Goal: Contribute content: Add original content to the website for others to see

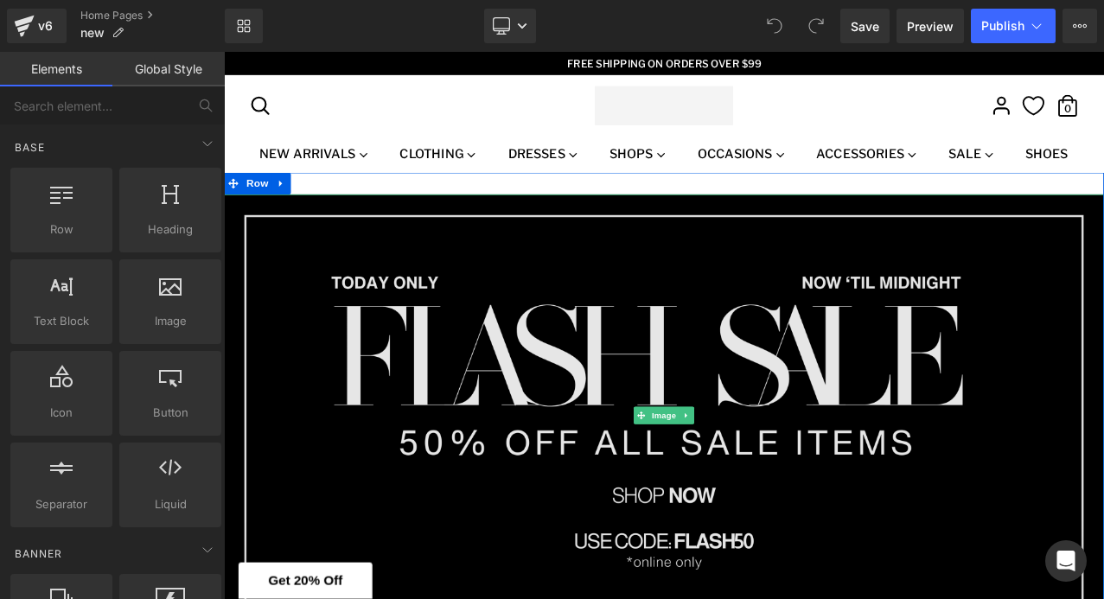
click at [301, 284] on img at bounding box center [747, 484] width 1046 height 526
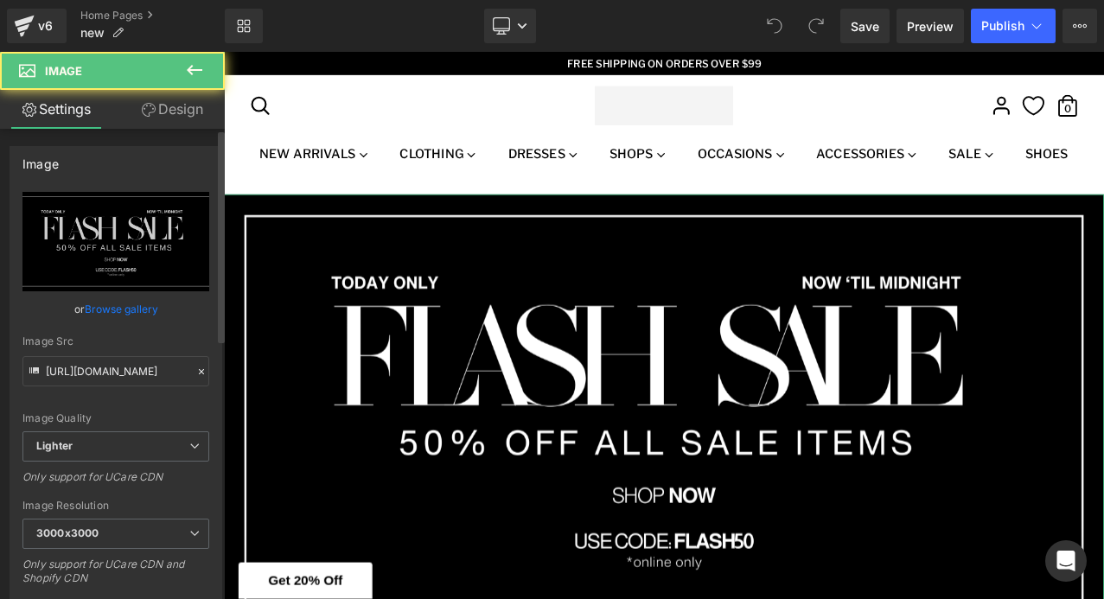
click at [134, 309] on link "Browse gallery" at bounding box center [121, 309] width 73 height 30
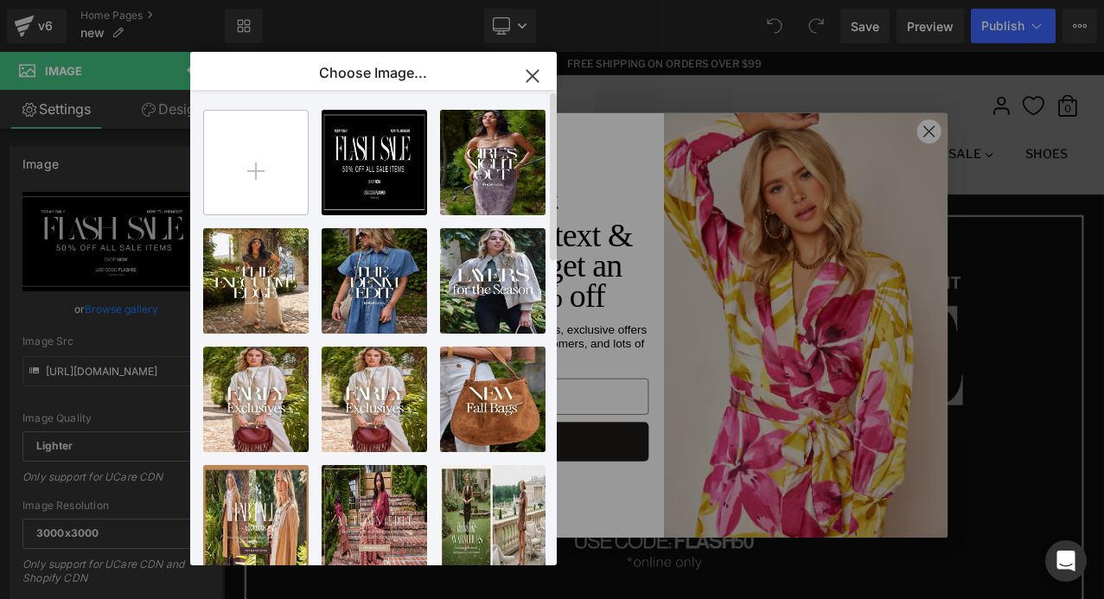
click at [245, 181] on input "file" at bounding box center [256, 163] width 104 height 104
type input "C:\fakepath\Web Banners 3840x1930.jpg"
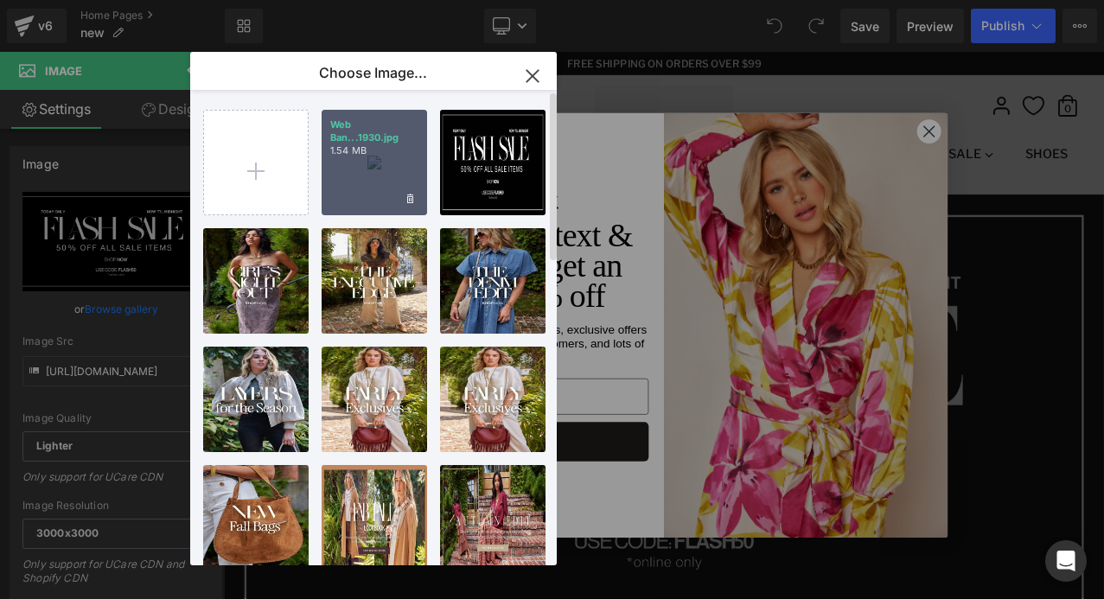
click at [366, 163] on div "Web Ban...1930.jpg 1.54 MB" at bounding box center [374, 162] width 105 height 105
type input "[URL][DOMAIN_NAME]"
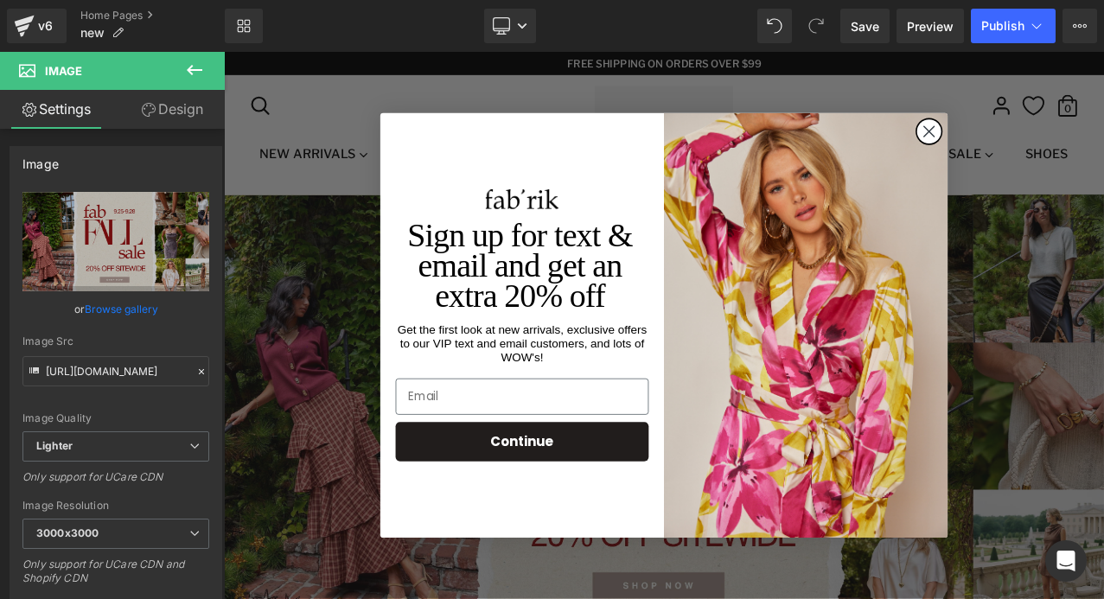
click at [1056, 151] on icon "Close dialog" at bounding box center [1062, 146] width 12 height 12
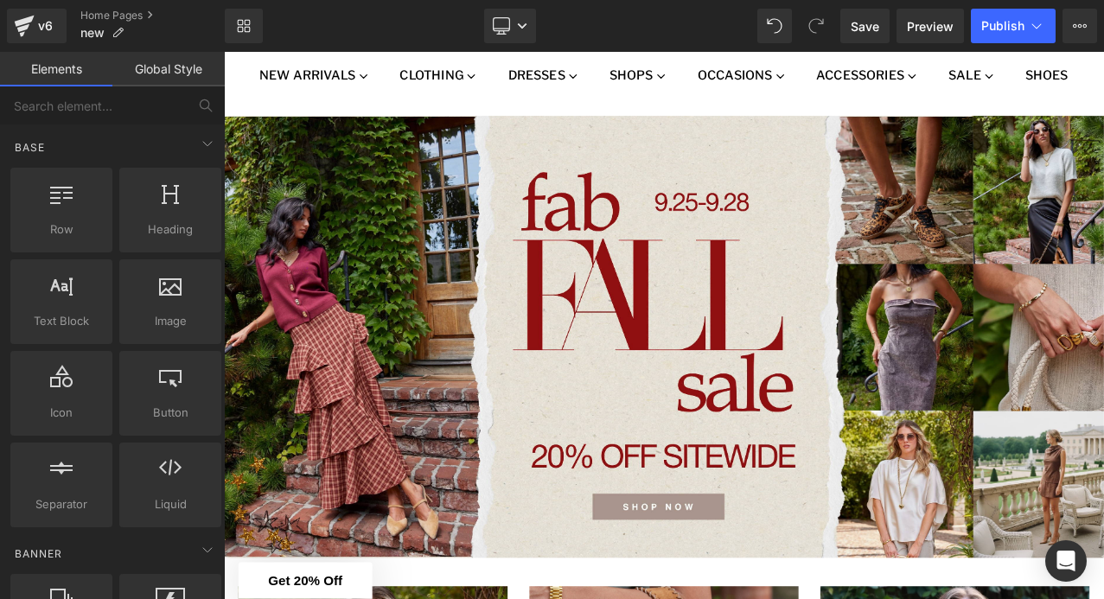
scroll to position [62, 0]
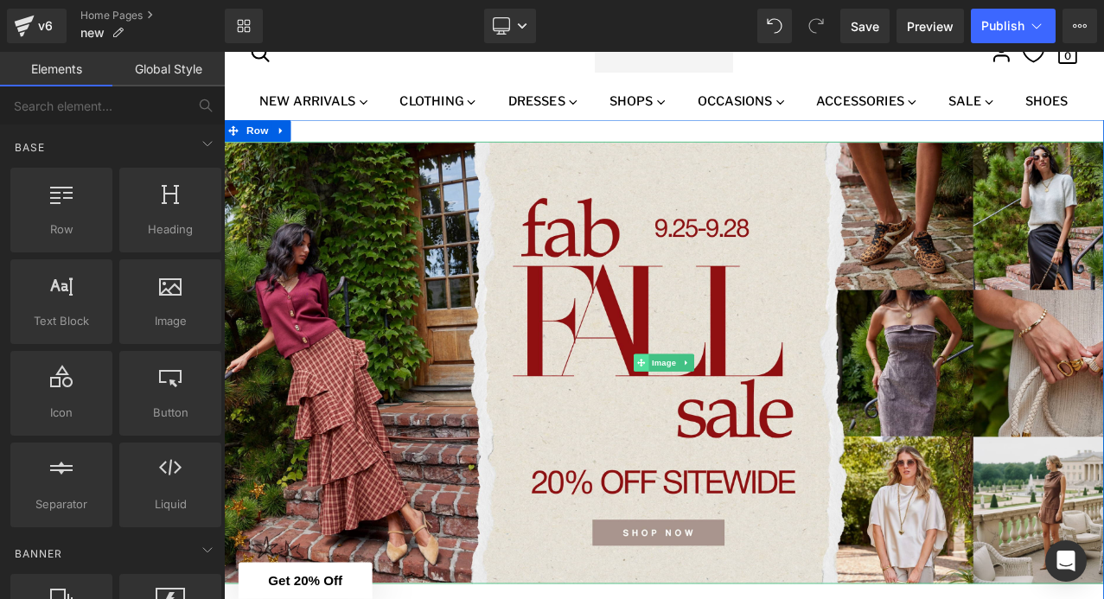
click at [719, 427] on span at bounding box center [720, 421] width 18 height 21
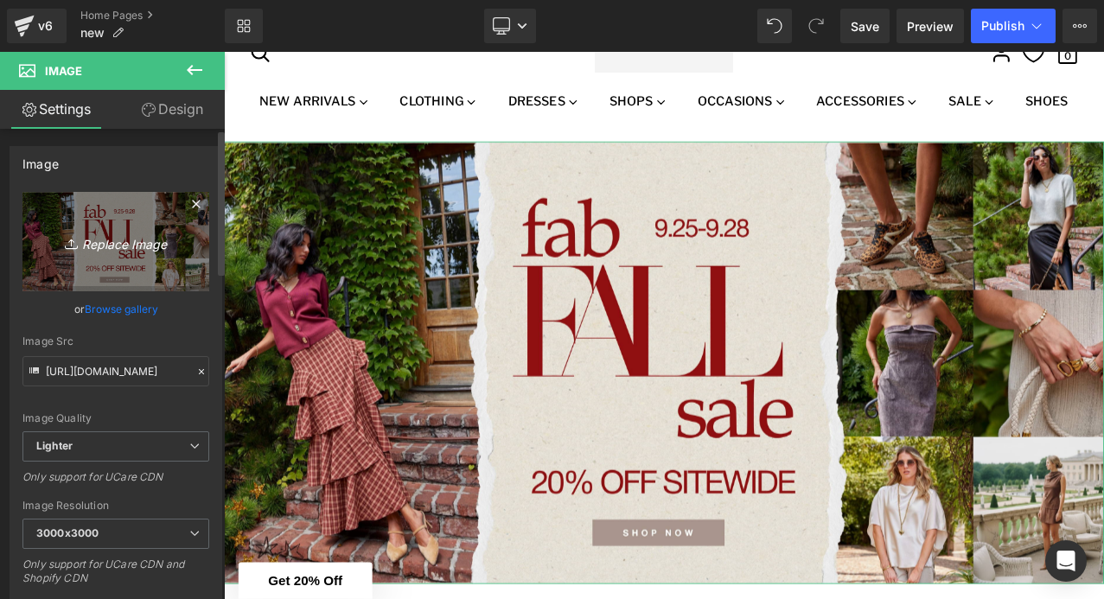
click at [114, 240] on icon "Replace Image" at bounding box center [116, 242] width 138 height 22
type input "C:\fakepath\Web Banners 3840x1930-2.jpg"
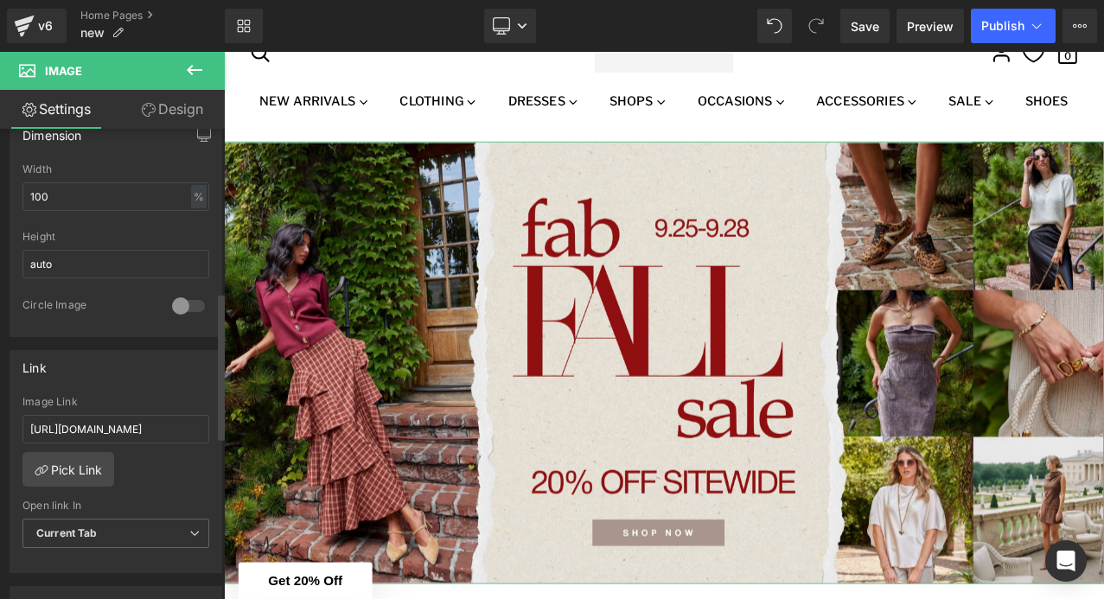
scroll to position [546, 0]
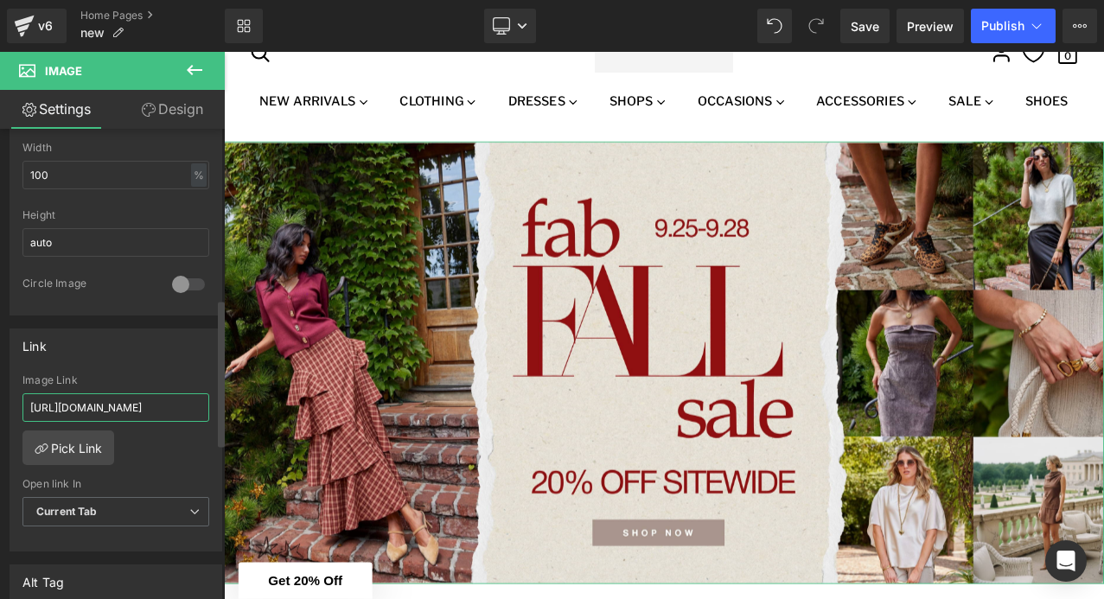
click at [123, 403] on input "[URL][DOMAIN_NAME]" at bounding box center [115, 407] width 187 height 29
click at [147, 405] on input "[URL][DOMAIN_NAME]" at bounding box center [115, 407] width 187 height 29
click at [158, 405] on input "[URL][DOMAIN_NAME]" at bounding box center [115, 407] width 187 height 29
paste input "clothes"
type input "[URL][DOMAIN_NAME]"
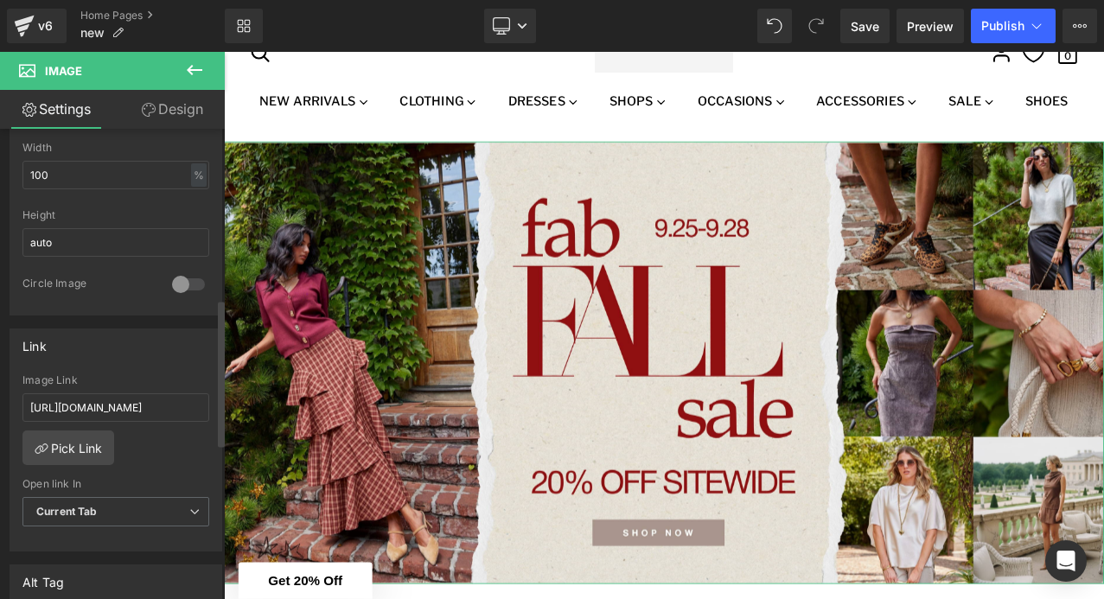
click at [191, 357] on div "Link" at bounding box center [115, 345] width 211 height 33
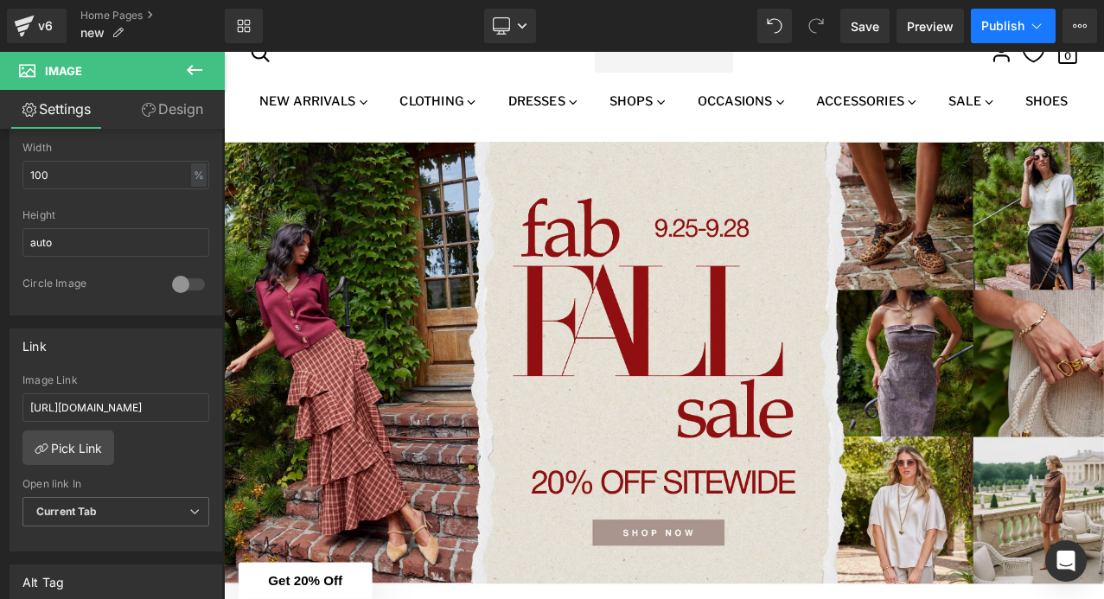
click at [1002, 32] on span "Publish" at bounding box center [1002, 26] width 43 height 14
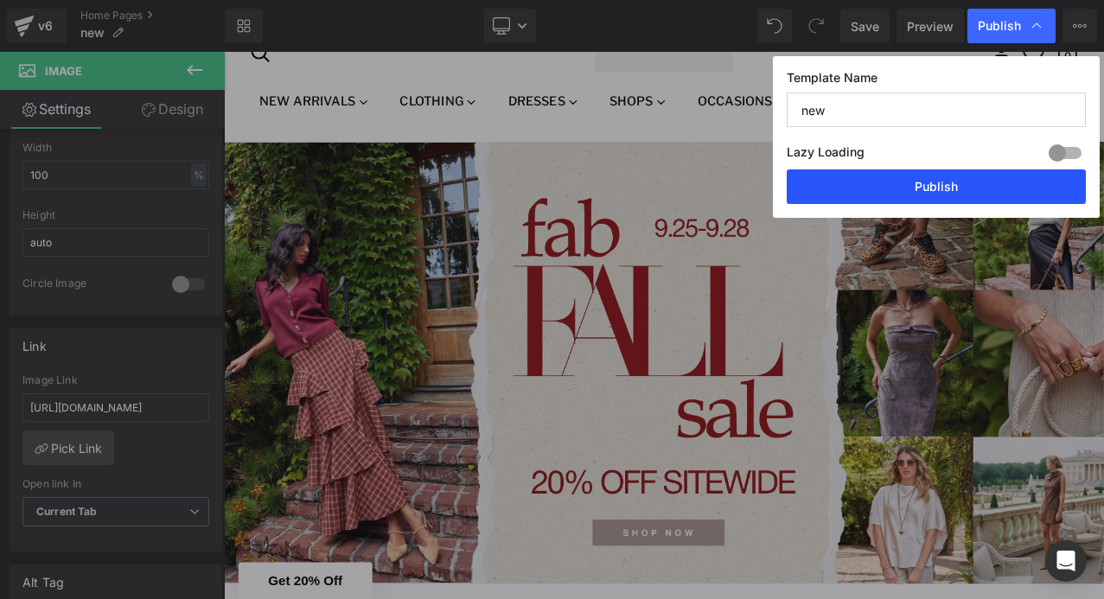
click at [932, 181] on button "Publish" at bounding box center [936, 186] width 299 height 35
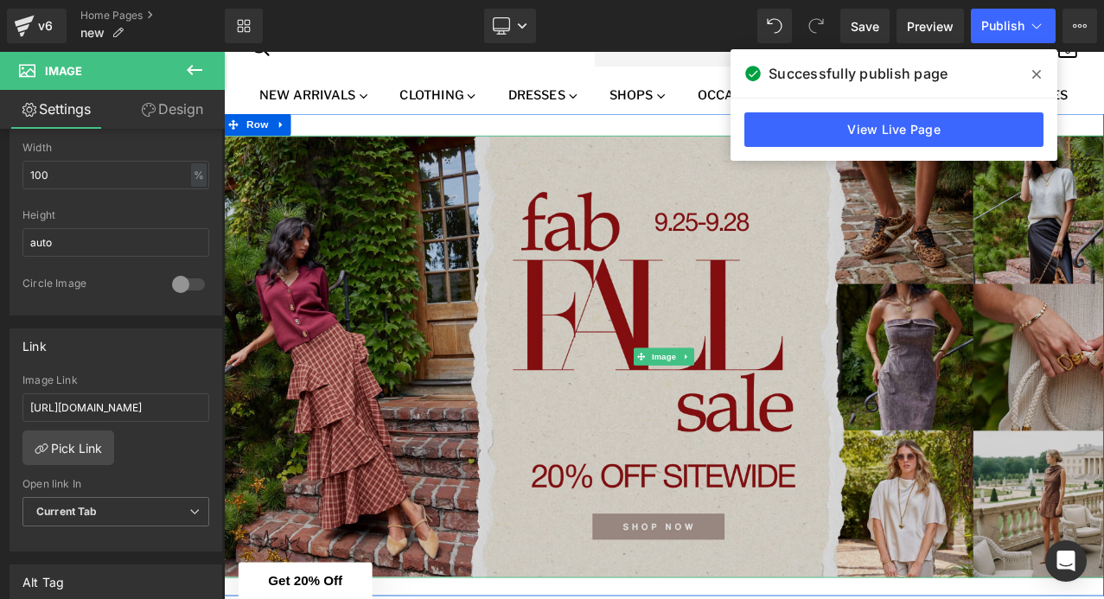
scroll to position [85, 0]
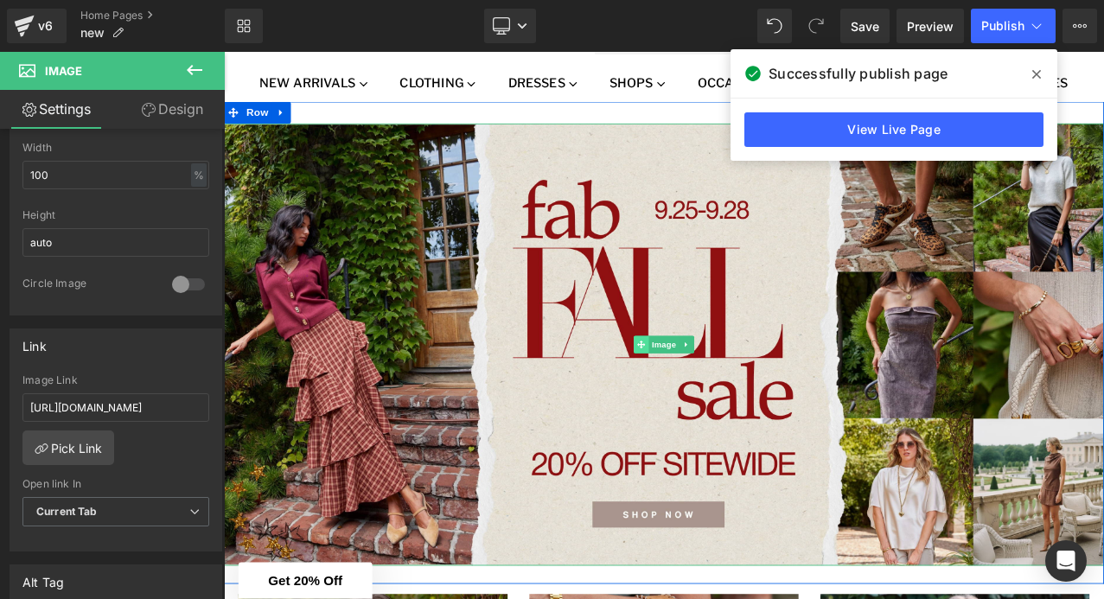
click at [723, 392] on span at bounding box center [720, 399] width 18 height 21
click at [747, 395] on span "Image" at bounding box center [747, 399] width 36 height 21
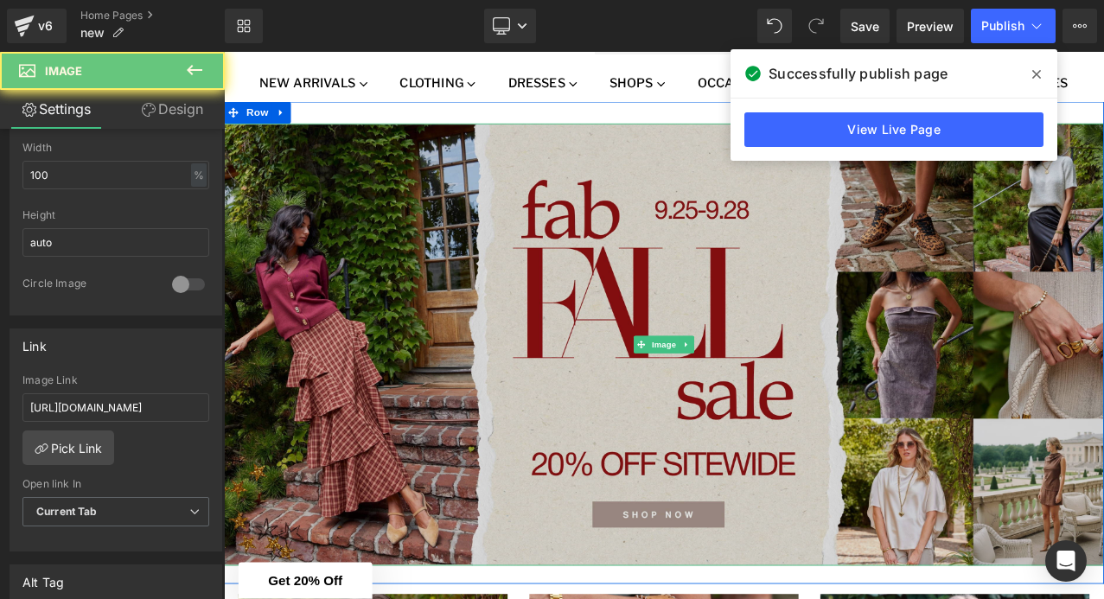
click at [448, 471] on img at bounding box center [747, 400] width 1046 height 526
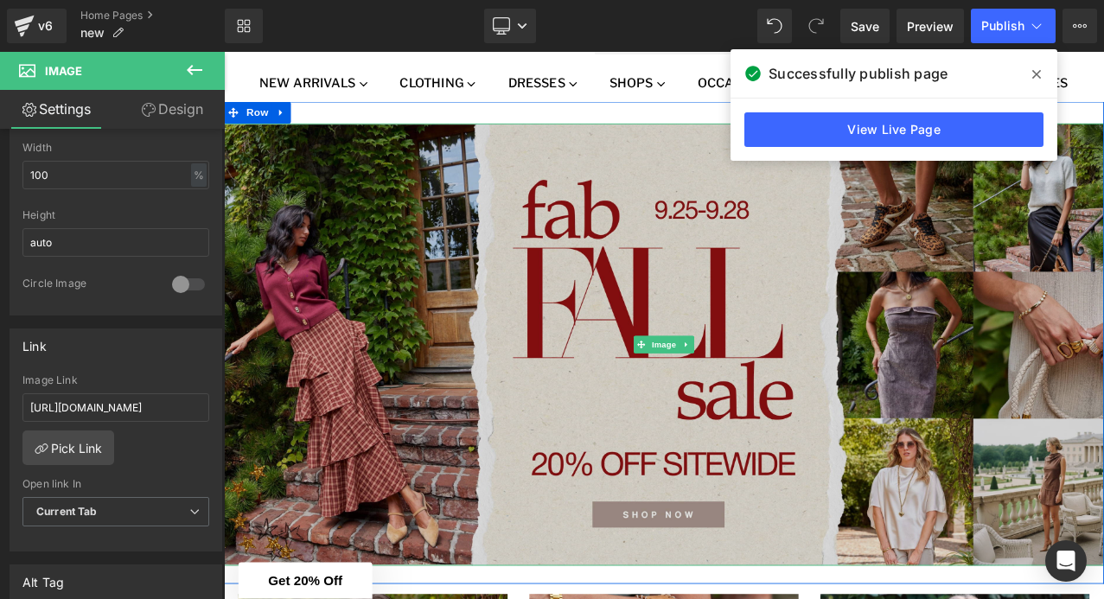
click at [692, 536] on img at bounding box center [747, 400] width 1046 height 526
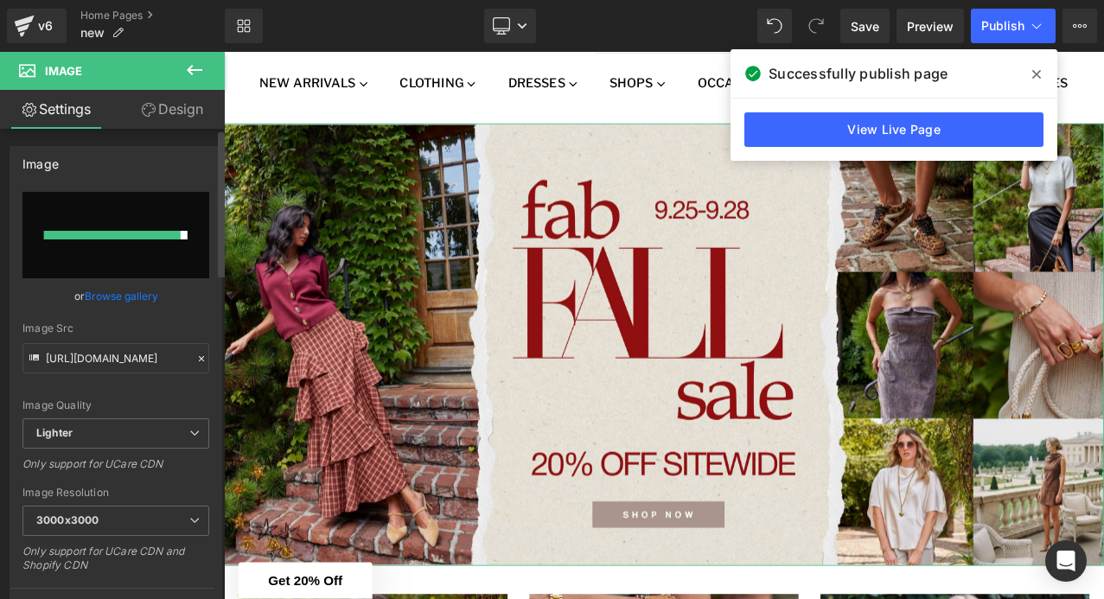
scroll to position [0, 0]
click at [120, 296] on link "Browse gallery" at bounding box center [121, 296] width 73 height 30
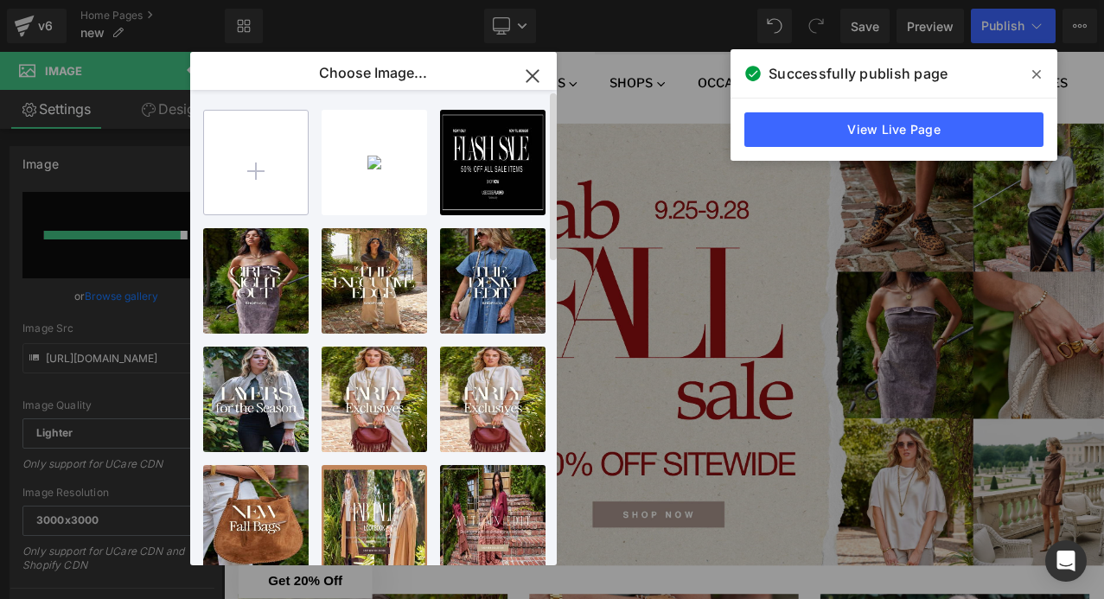
click at [268, 176] on input "file" at bounding box center [256, 163] width 104 height 104
type input "C:\fakepath\Web Banners 3840x1930-2.jpg"
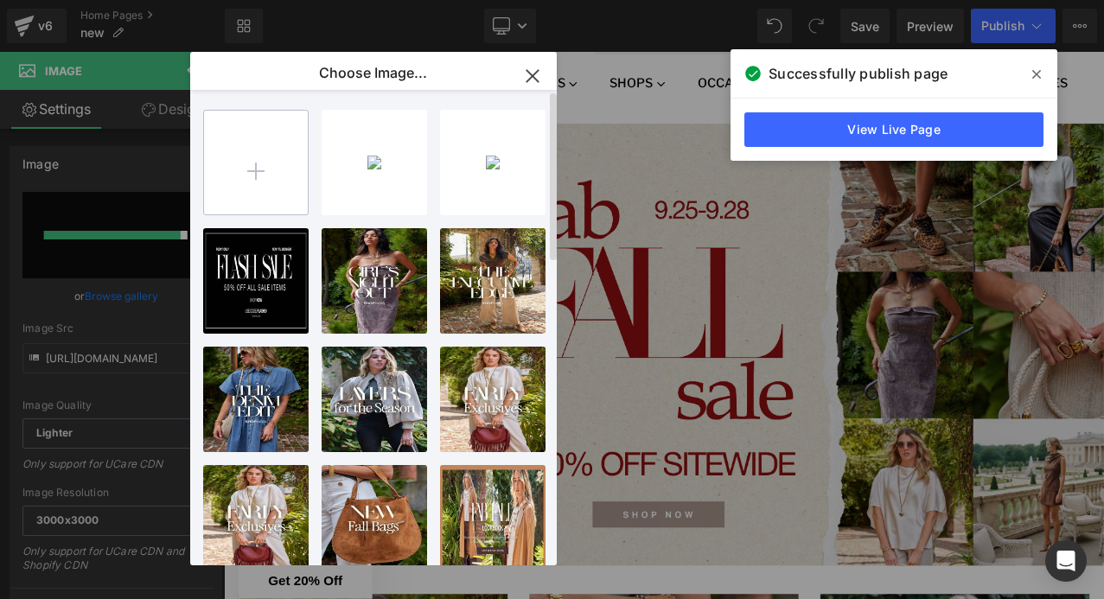
click at [281, 157] on input "file" at bounding box center [256, 163] width 104 height 104
type input "C:\fakepath\Web Banners 3840x1930-2.jpeg"
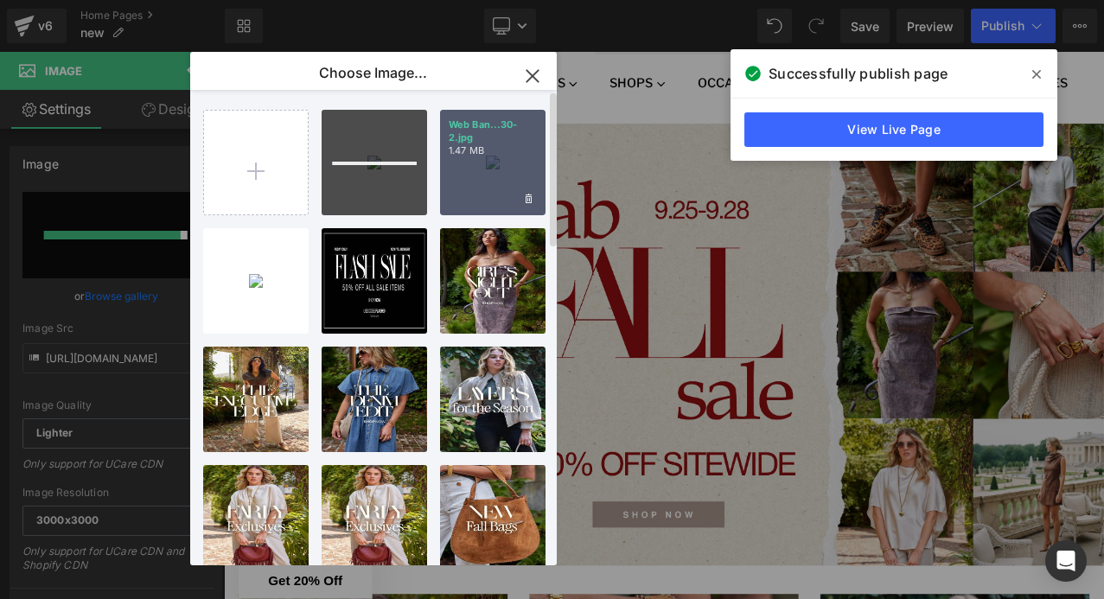
click at [504, 139] on p "Web Ban...30-2.jpg" at bounding box center [493, 131] width 88 height 26
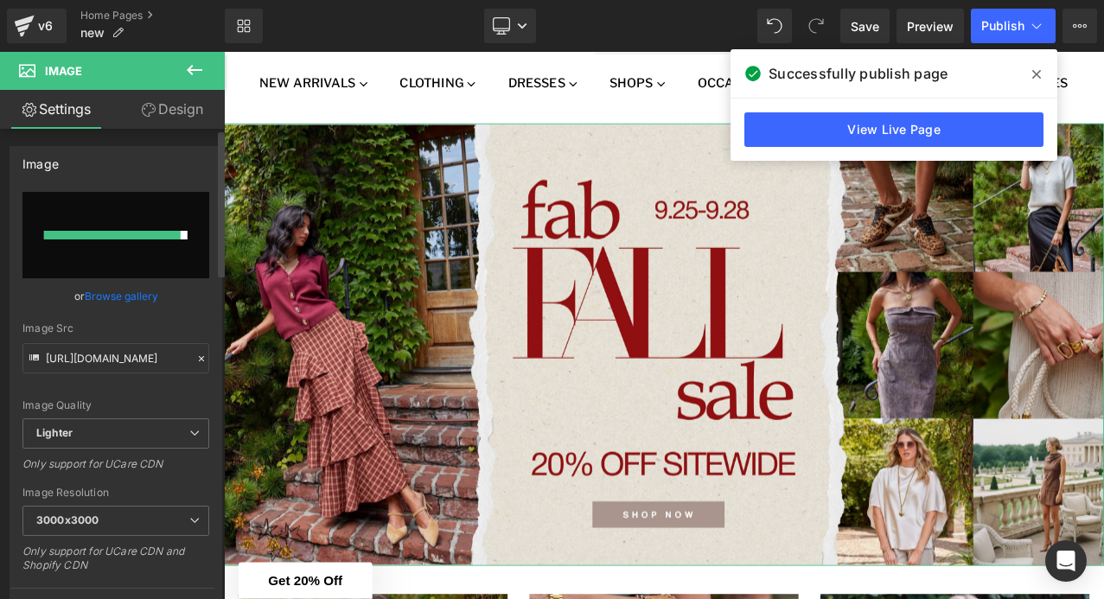
click at [141, 296] on link "Browse gallery" at bounding box center [121, 296] width 73 height 30
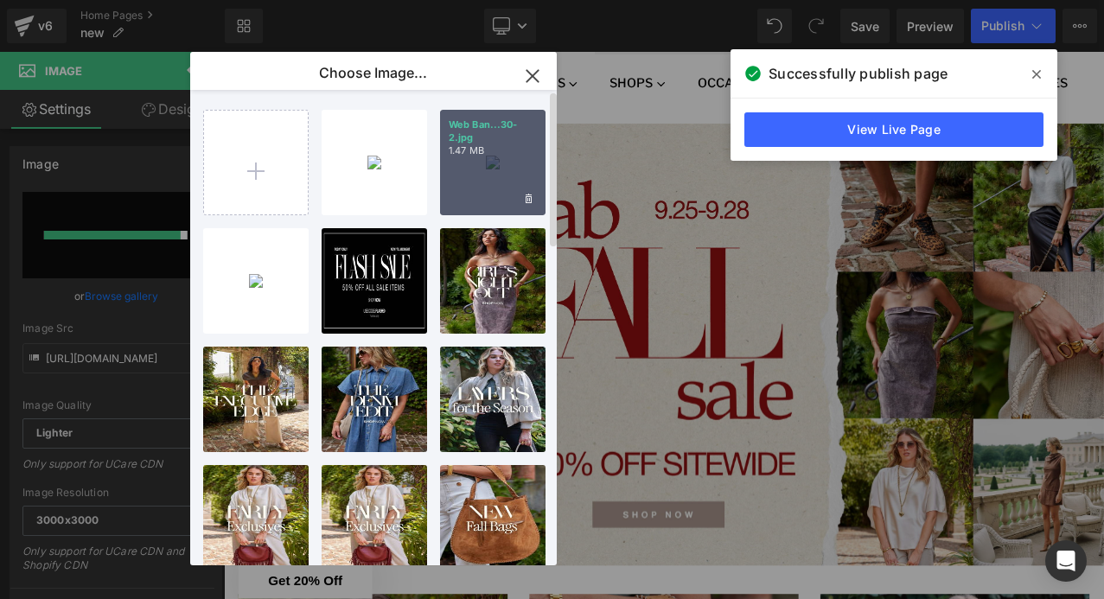
click at [486, 166] on div "Web Ban...30-2.jpg 1.47 MB" at bounding box center [492, 162] width 105 height 105
type input "[URL][DOMAIN_NAME]"
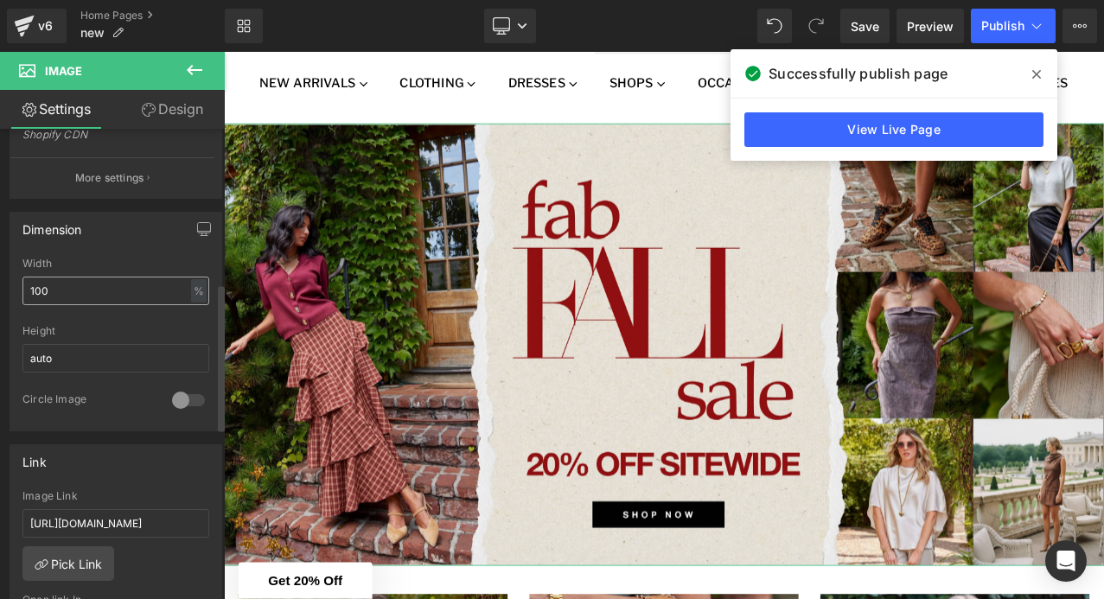
scroll to position [496, 0]
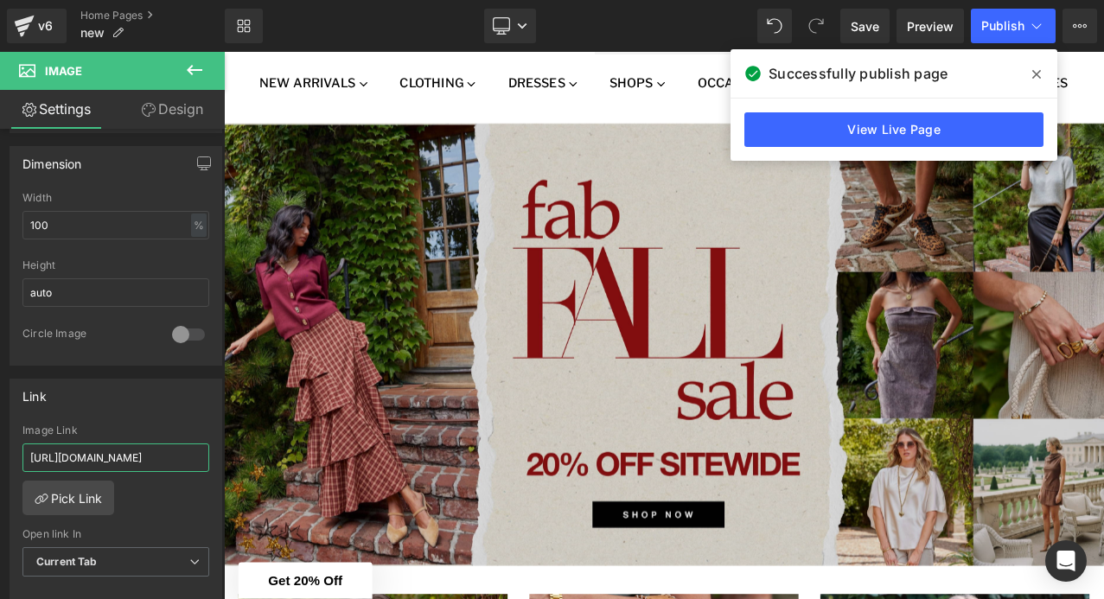
drag, startPoint x: 372, startPoint y: 509, endPoint x: 226, endPoint y: 540, distance: 149.4
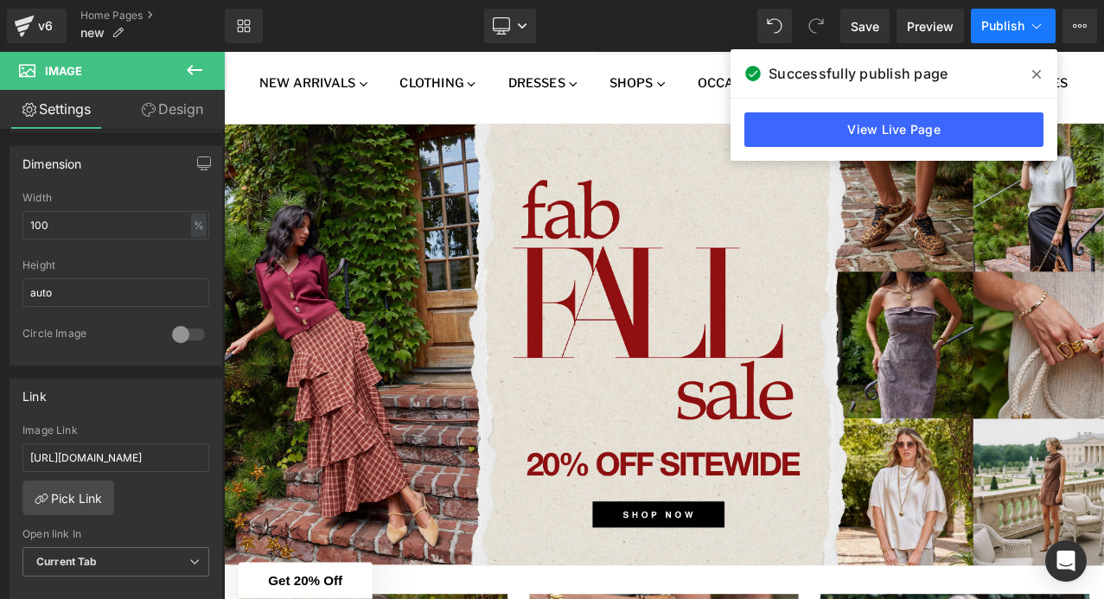
click at [1016, 26] on span "Publish" at bounding box center [1002, 26] width 43 height 14
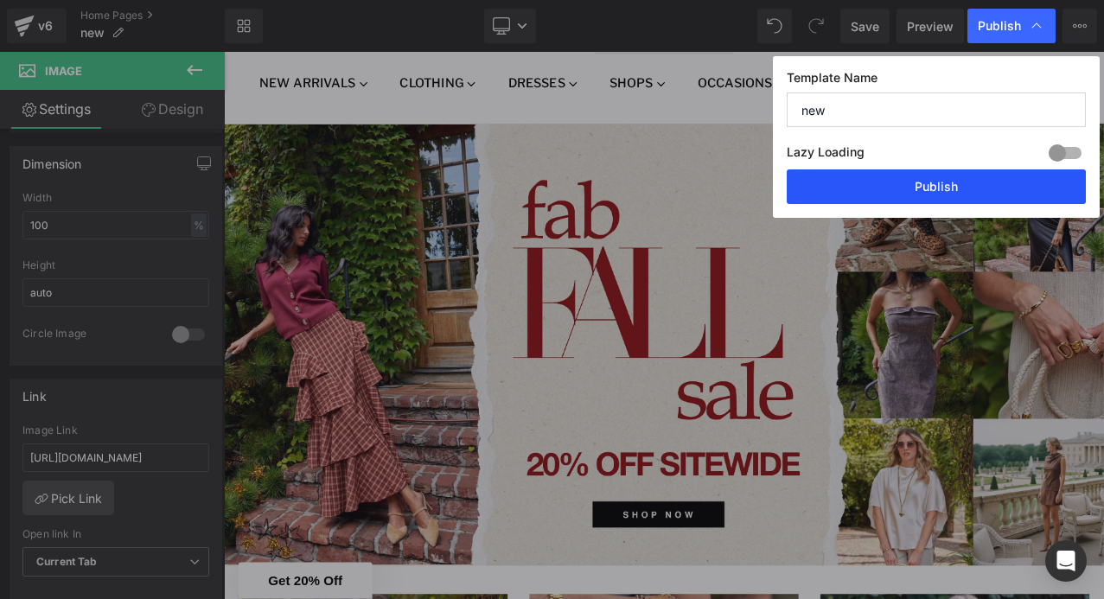
click at [951, 182] on button "Publish" at bounding box center [936, 186] width 299 height 35
